Goal: Contribute content: Add original content to the website for others to see

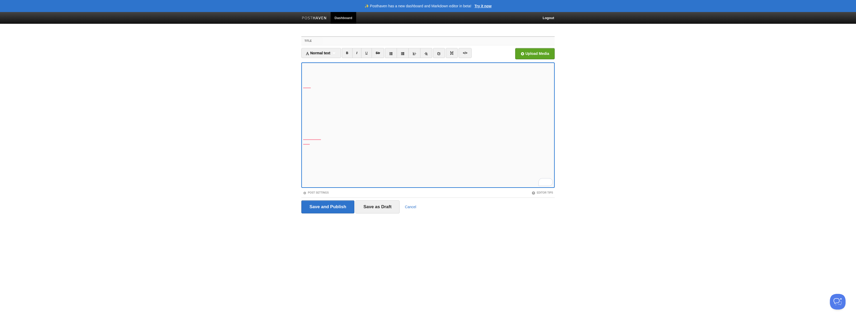
click at [337, 39] on input "Title" at bounding box center [438, 41] width 232 height 8
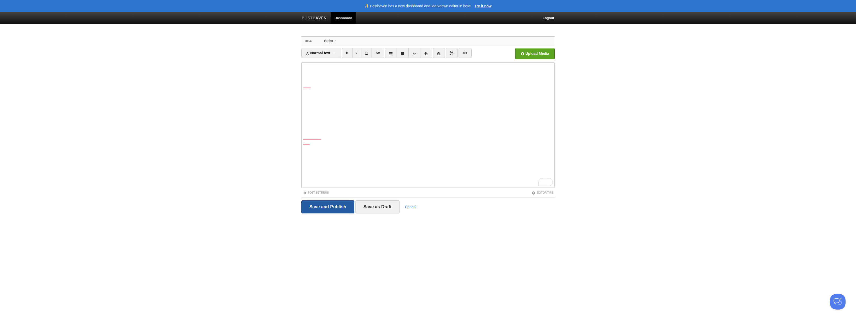
type input "detour"
click at [325, 208] on input "Save and Publish" at bounding box center [327, 206] width 53 height 13
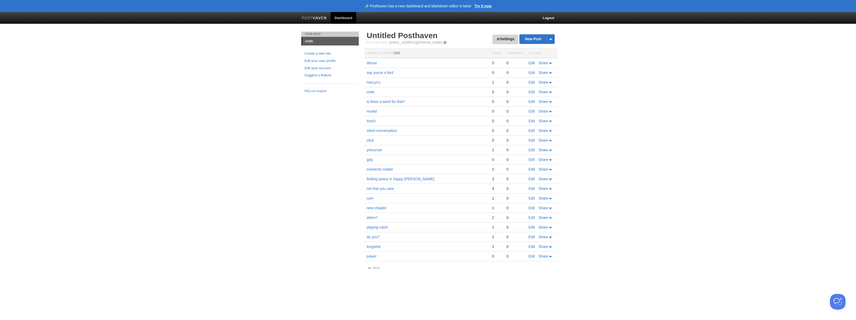
click at [502, 38] on link "Settings" at bounding box center [505, 39] width 26 height 10
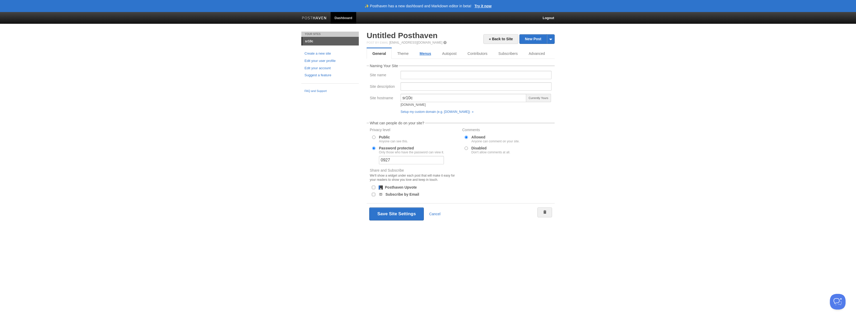
click at [424, 55] on link "Menus" at bounding box center [425, 53] width 22 height 10
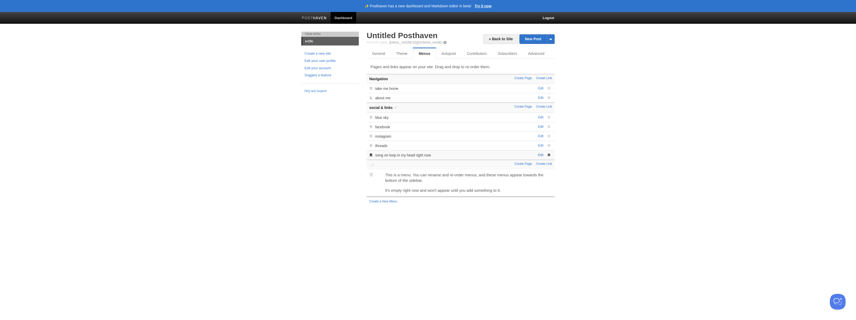
click at [540, 154] on link "Edit" at bounding box center [540, 155] width 5 height 4
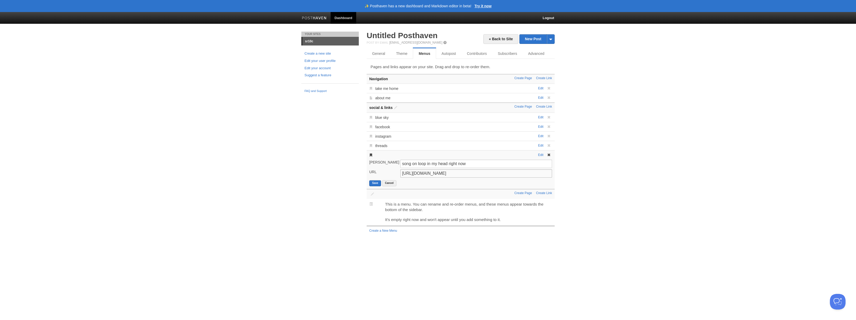
click at [433, 173] on input "https://www.youtube.com/watch?v=GemKqzILV4w" at bounding box center [476, 173] width 152 height 8
paste input "Sunsets and sunrises. Two different times of day. Friendships and distance. Cha…"
type input "Sunsets and sunrises. Two different times of day. Friendships and distance. Cha…"
paste input "https://youtu.be/cB5e0zHRzHc?si=0HLEWW8YBSY2VY2F"
type input "https://youtu.be/cB5e0zHRzHc?si=0HLEWW8YBSY2VY2F"
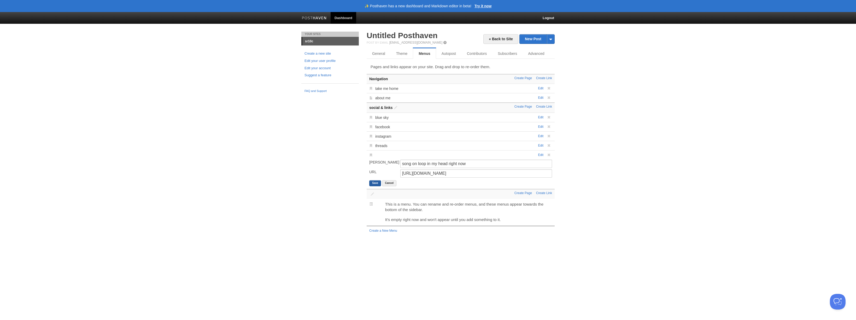
drag, startPoint x: 378, startPoint y: 181, endPoint x: 375, endPoint y: 180, distance: 2.7
click at [377, 181] on button "Save" at bounding box center [375, 183] width 12 height 6
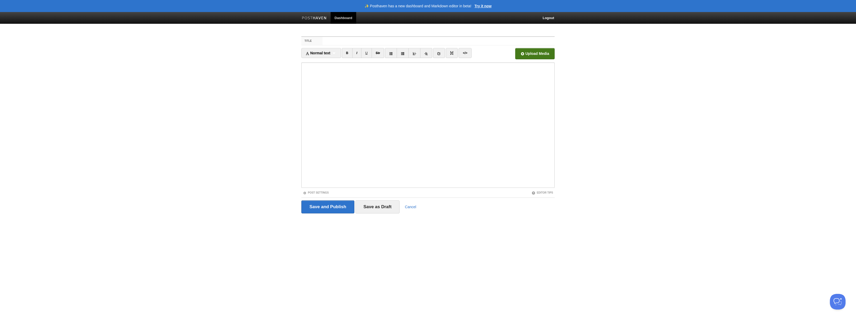
click at [542, 52] on input "file" at bounding box center [377, 55] width 395 height 27
click at [341, 40] on input "Title" at bounding box center [438, 41] width 232 height 8
type input "o"
type input "this spot"
click at [330, 203] on input "Save and Publish" at bounding box center [327, 206] width 53 height 13
